Goal: Task Accomplishment & Management: Use online tool/utility

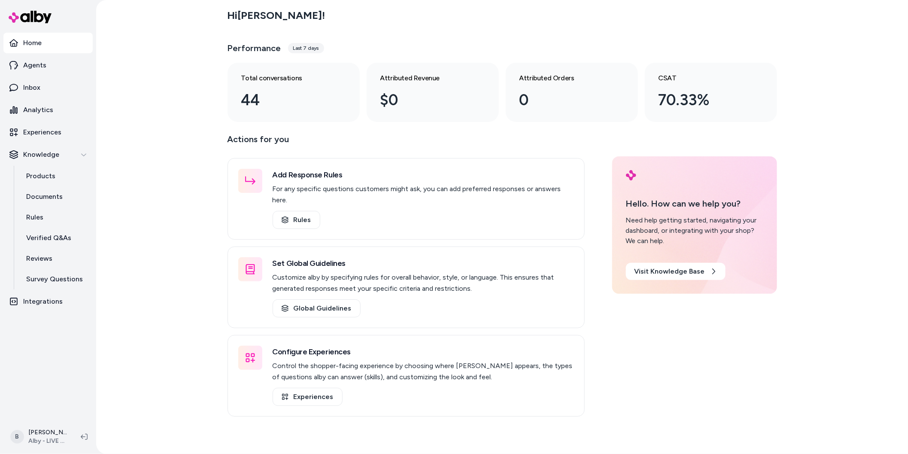
click at [167, 246] on div "Hi [PERSON_NAME] ! Performance Last 7 days Total conversations 44 Attributed Re…" at bounding box center [502, 227] width 812 height 454
click at [139, 330] on div "Hi [PERSON_NAME] ! Performance Last 7 days Total conversations 44 Attributed Re…" at bounding box center [502, 227] width 812 height 454
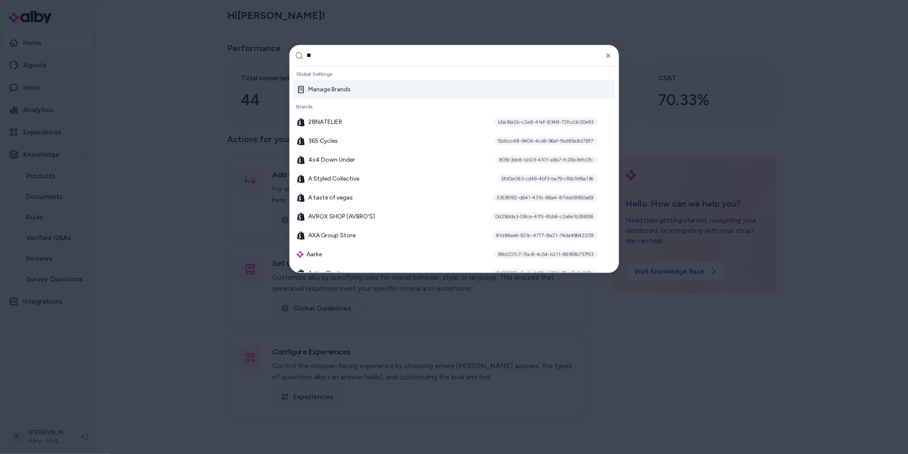
type input "***"
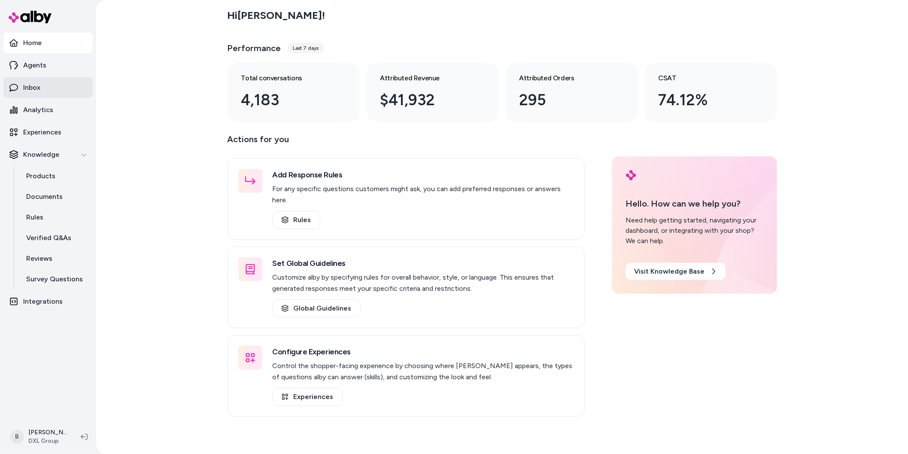
click at [41, 91] on link "Inbox" at bounding box center [47, 87] width 89 height 21
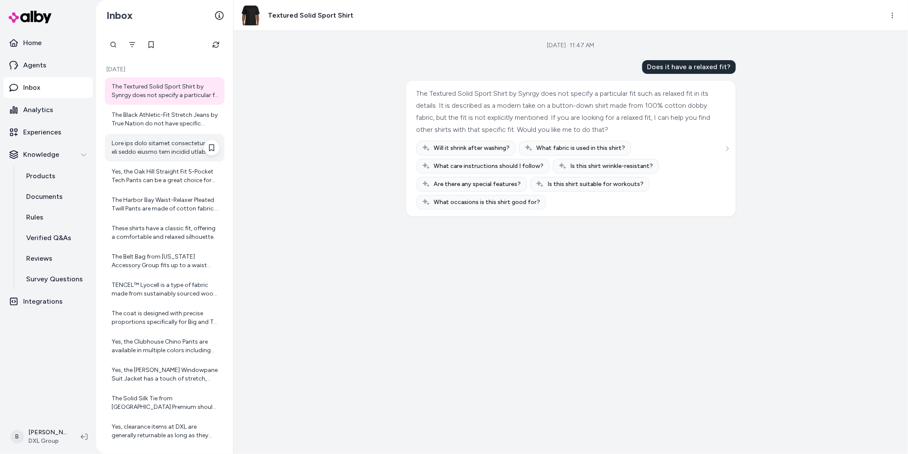
click at [165, 146] on div at bounding box center [166, 147] width 108 height 17
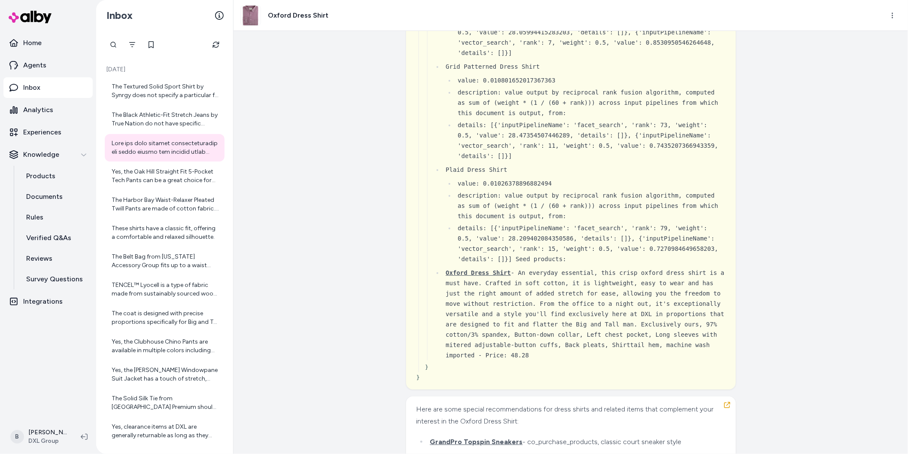
scroll to position [4633, 0]
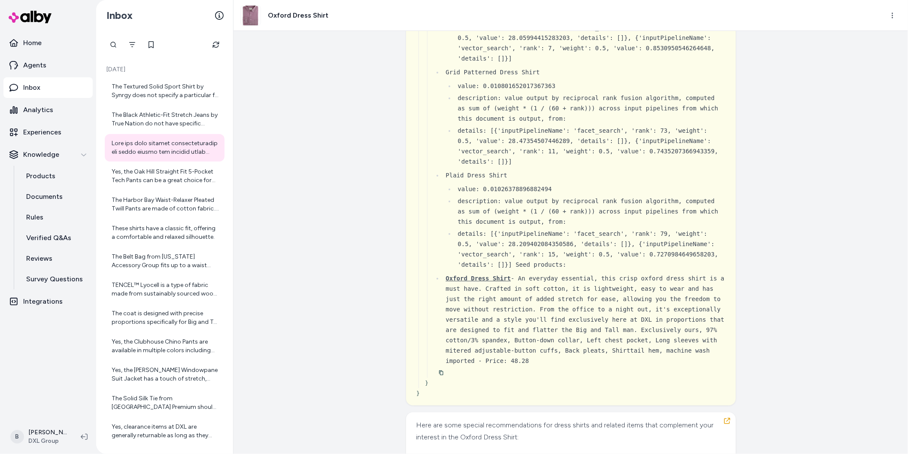
drag, startPoint x: 527, startPoint y: 228, endPoint x: 459, endPoint y: 218, distance: 69.0
click at [459, 167] on li "details: [{'inputPipelineName': 'facet_search', 'rank': 73, 'weight': 0.5, 'val…" at bounding box center [590, 145] width 271 height 41
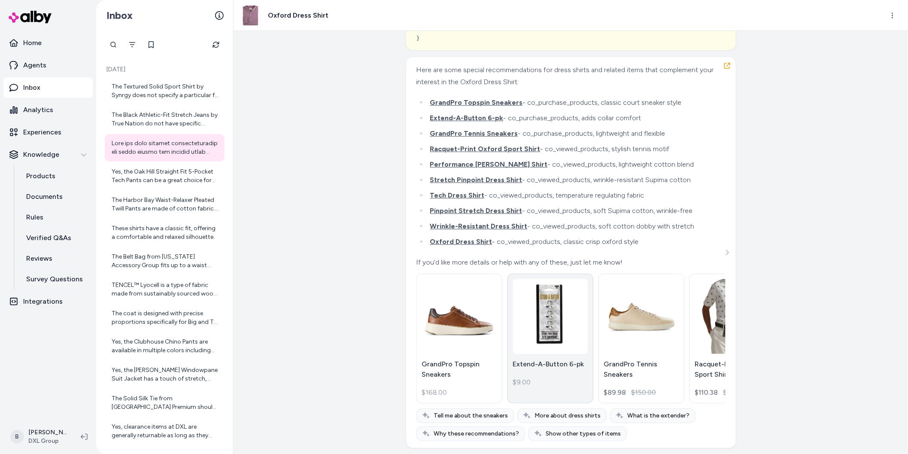
scroll to position [5049, 0]
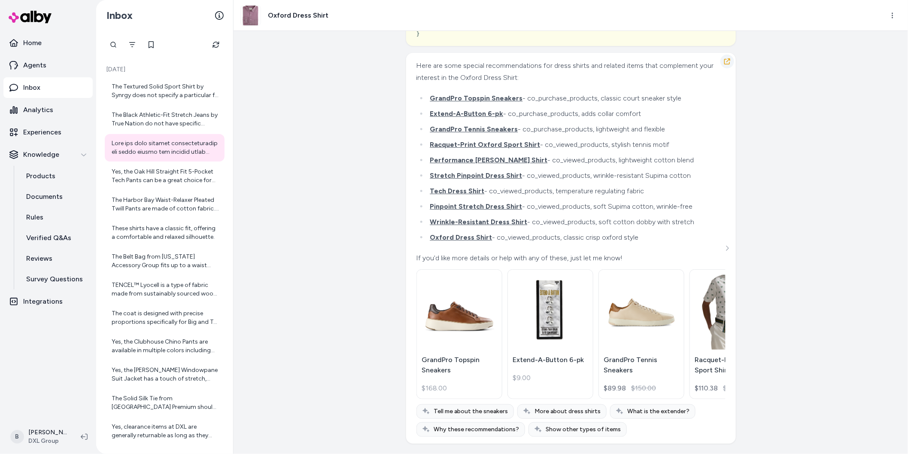
click at [728, 63] on icon "button" at bounding box center [727, 61] width 7 height 7
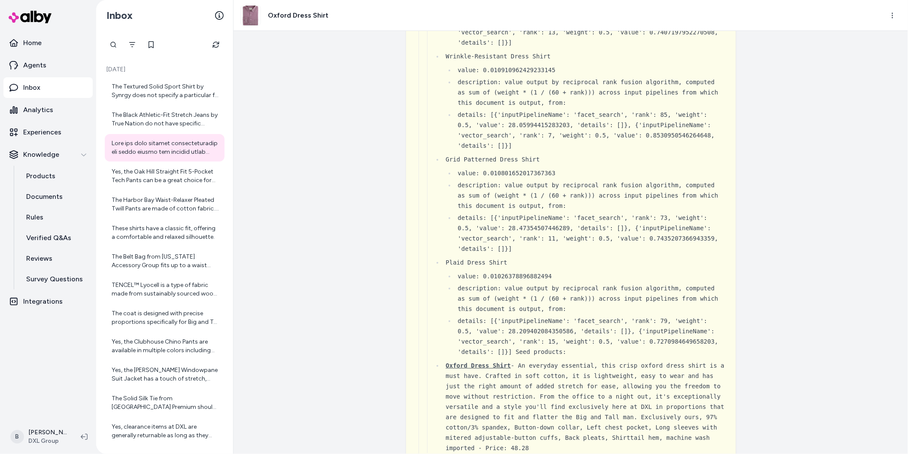
scroll to position [4381, 0]
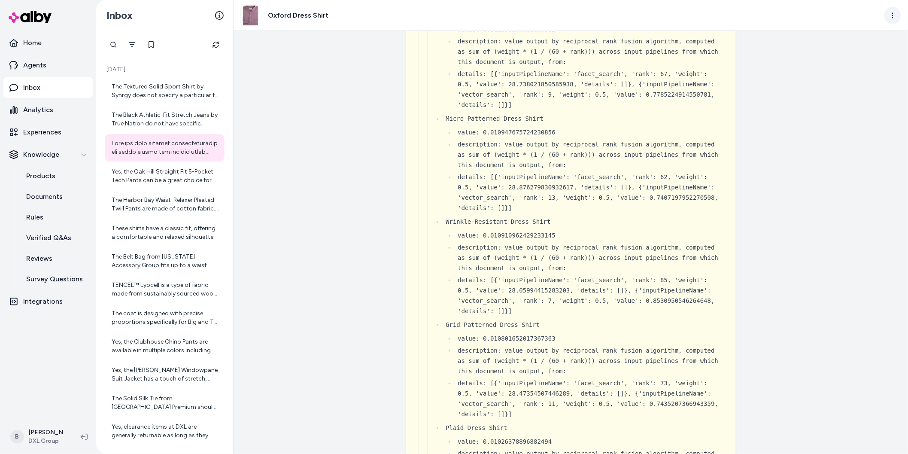
click at [896, 12] on html "Home Agents Inbox Analytics Experiences Knowledge Products Documents Rules Veri…" at bounding box center [454, 227] width 908 height 454
click at [845, 84] on link "View in LangFuse" at bounding box center [855, 81] width 92 height 15
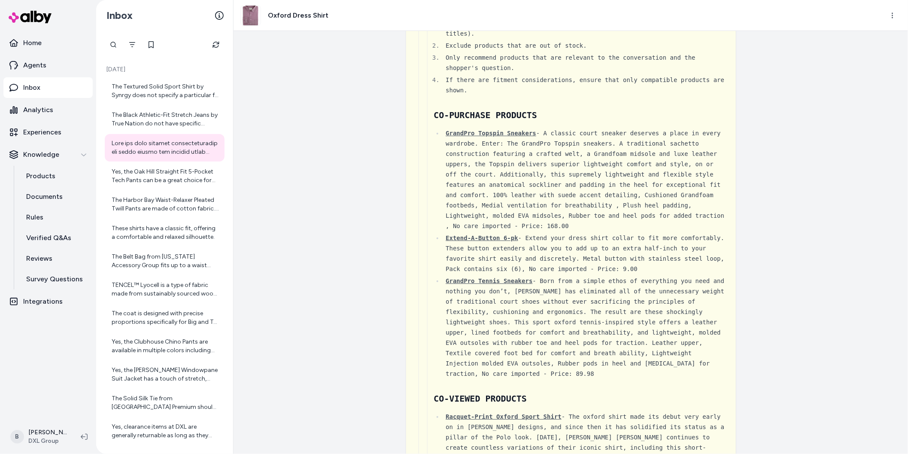
scroll to position [0, 0]
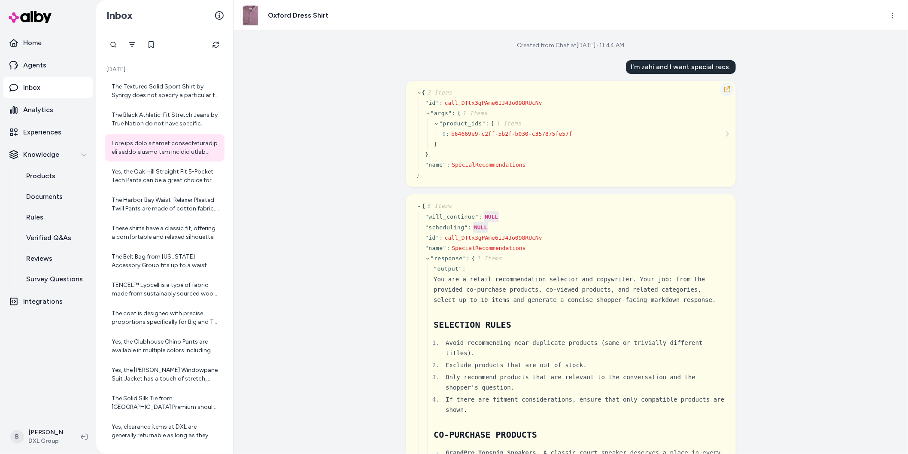
click at [725, 87] on icon "button" at bounding box center [727, 89] width 6 height 6
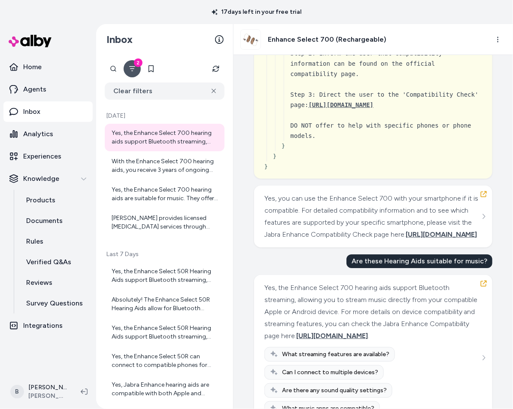
scroll to position [633, 0]
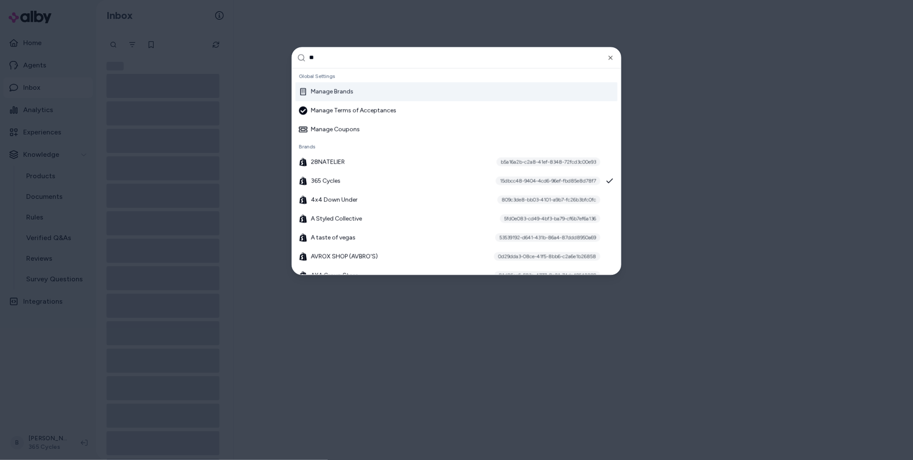
type input "***"
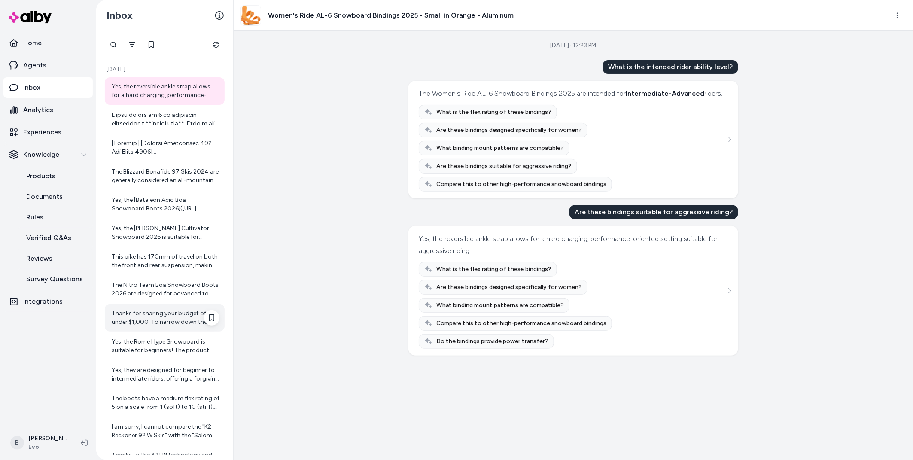
click at [150, 322] on div "Thanks for sharing your budget of under $1,000. To narrow down the best snowboa…" at bounding box center [166, 317] width 108 height 17
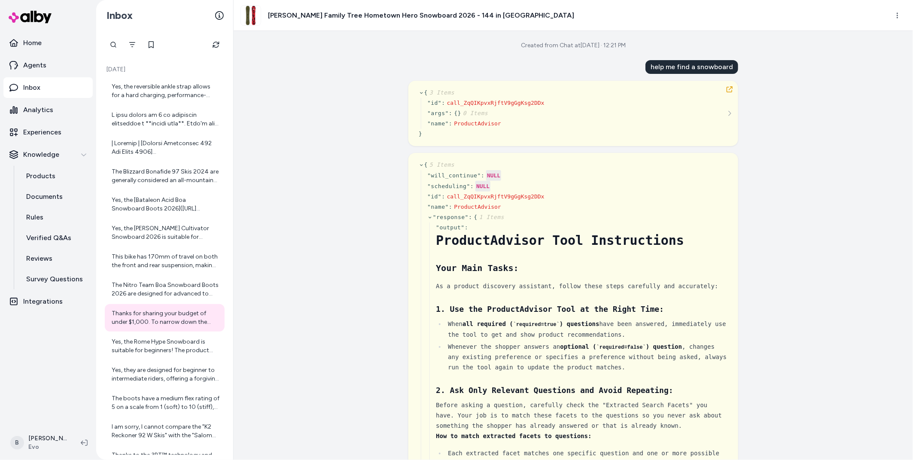
scroll to position [35, 0]
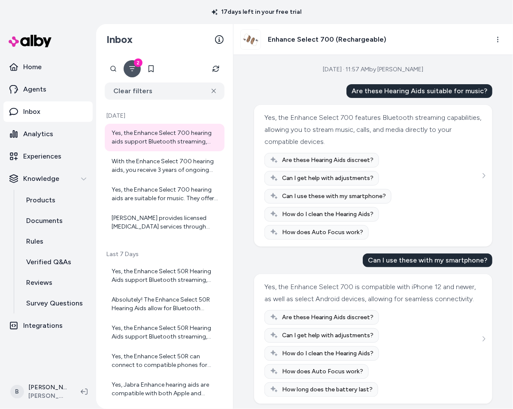
scroll to position [633, 0]
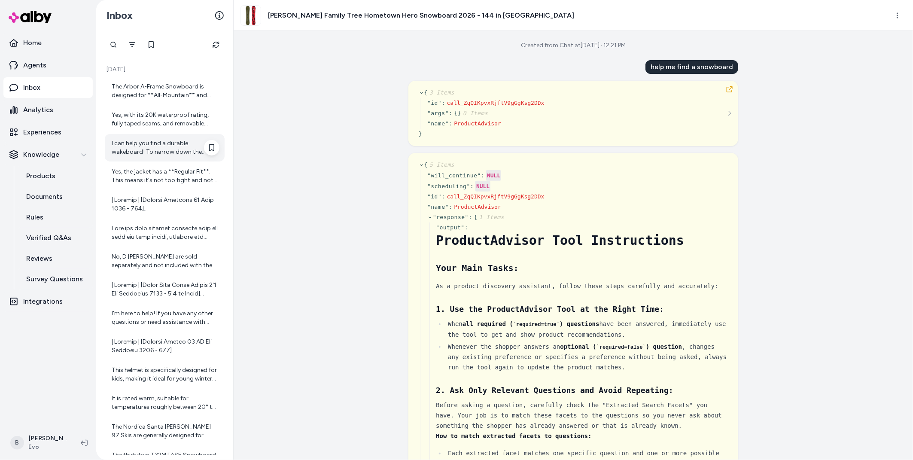
click at [143, 146] on div "I can help you find a durable wakeboard! To narrow down the options, could you …" at bounding box center [166, 147] width 108 height 17
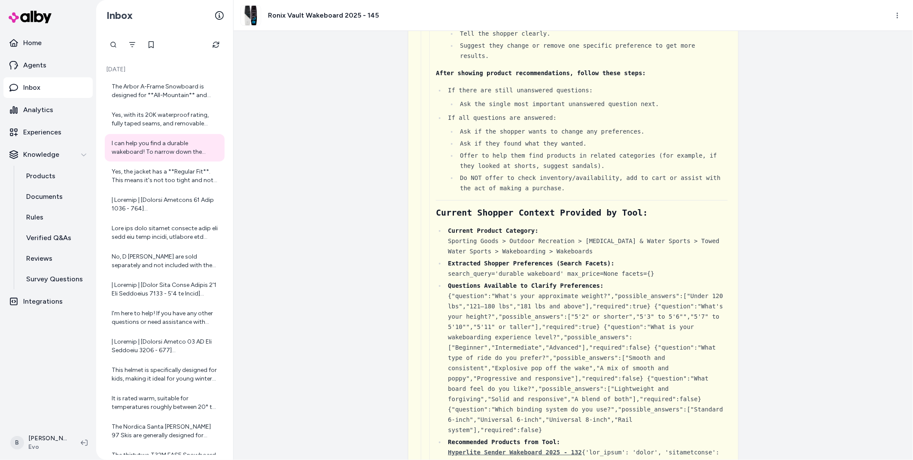
scroll to position [1030, 0]
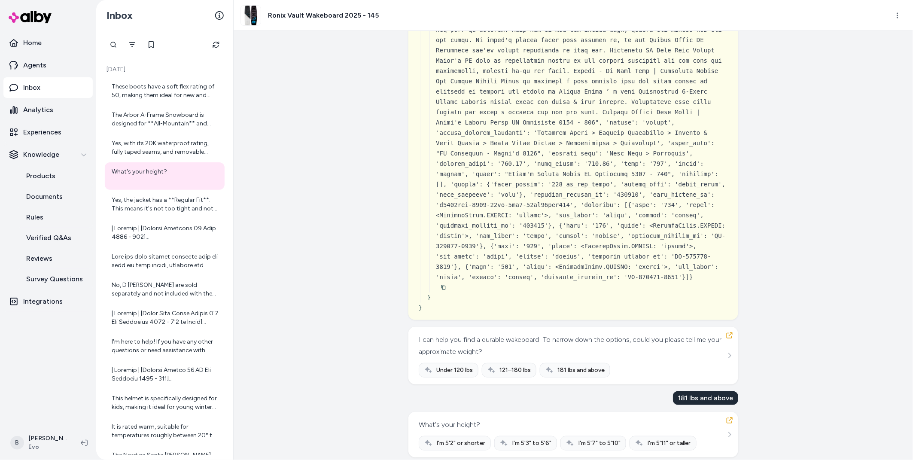
scroll to position [4368, 0]
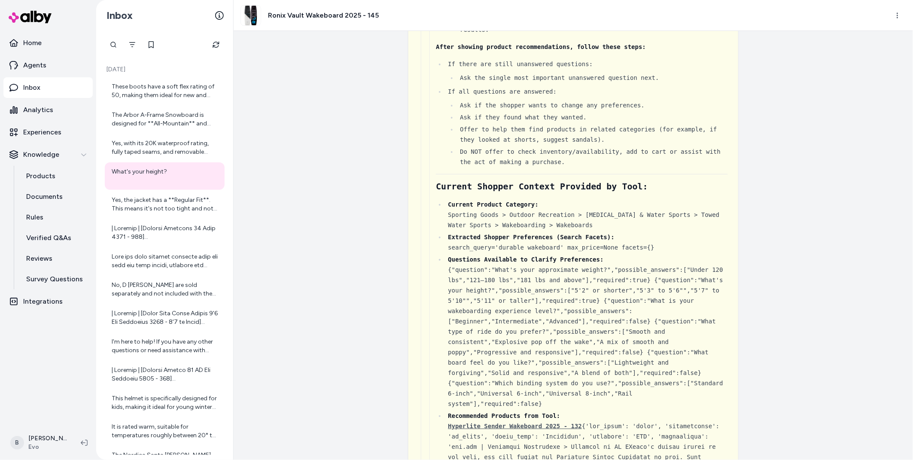
scroll to position [963, 0]
